Goal: Task Accomplishment & Management: Complete application form

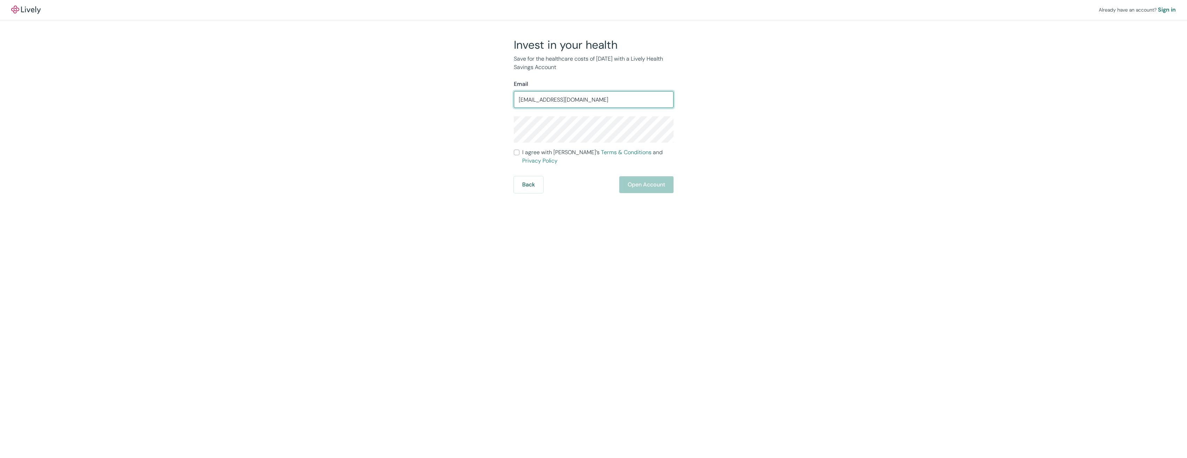
type input "[EMAIL_ADDRESS][DOMAIN_NAME]"
click at [519, 178] on input "I agree with Lively’s Terms & Conditions and Privacy Policy" at bounding box center [517, 177] width 6 height 6
checkbox input "true"
click at [634, 204] on button "Open Account" at bounding box center [646, 209] width 54 height 17
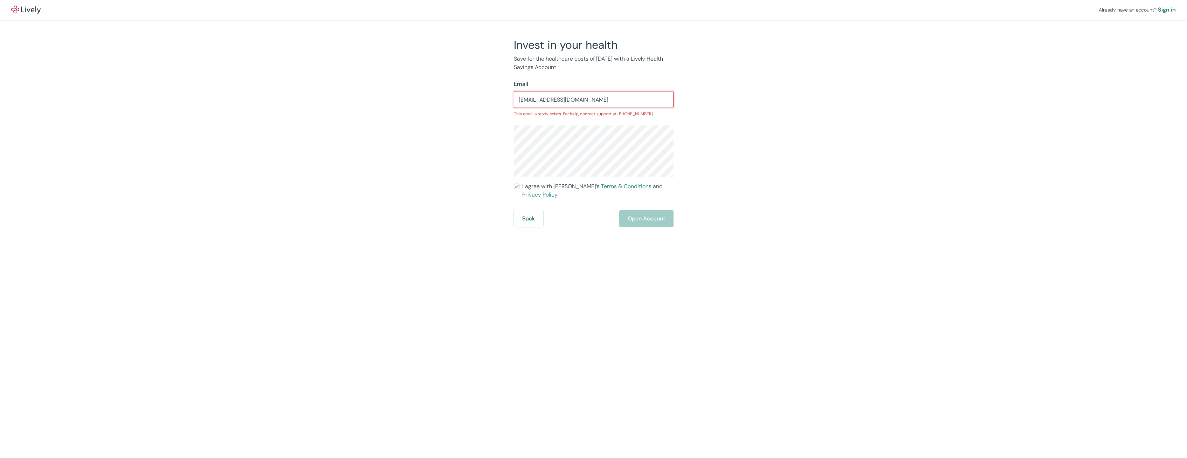
click at [610, 101] on input "[EMAIL_ADDRESS][DOMAIN_NAME]" at bounding box center [594, 99] width 160 height 14
click at [1163, 10] on div "Sign in" at bounding box center [1167, 10] width 18 height 8
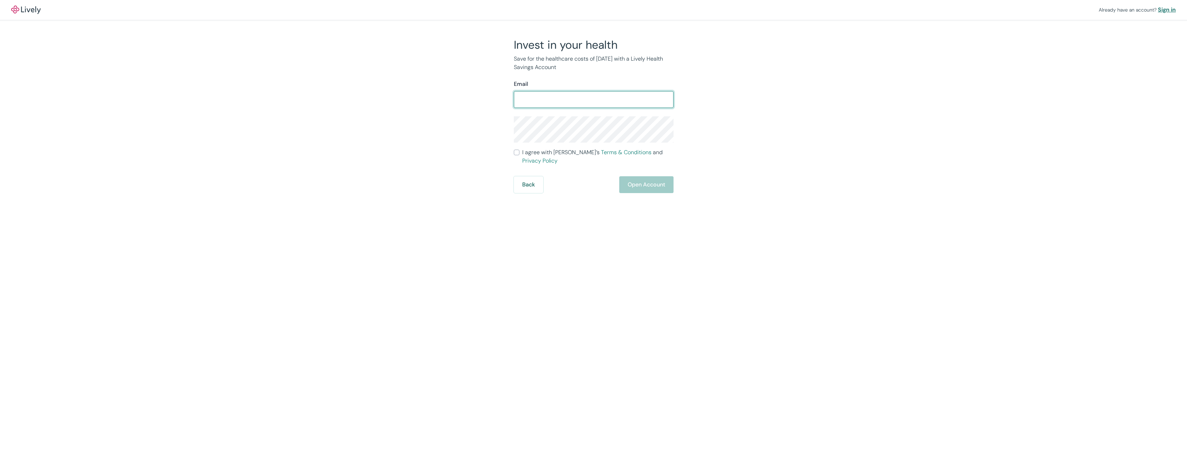
click at [1170, 12] on div "Sign in" at bounding box center [1167, 10] width 18 height 8
